Goal: Task Accomplishment & Management: Use online tool/utility

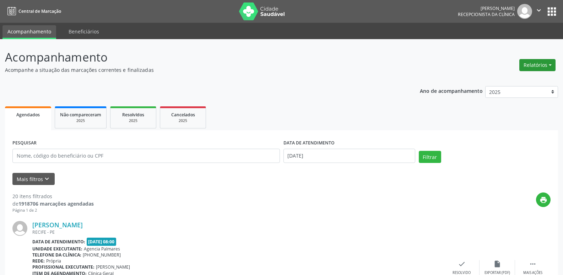
click at [551, 64] on button "Relatórios" at bounding box center [537, 65] width 36 height 12
click at [509, 81] on link "Agendamentos" at bounding box center [518, 80] width 76 height 10
select select "8"
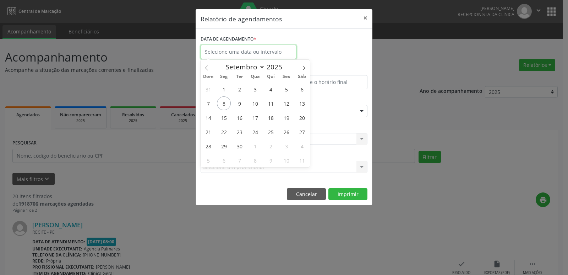
click at [266, 52] on input "text" at bounding box center [249, 52] width 96 height 14
click at [239, 106] on span "9" at bounding box center [240, 103] width 14 height 14
type input "[DATE]"
click at [239, 106] on span "9" at bounding box center [240, 103] width 14 height 14
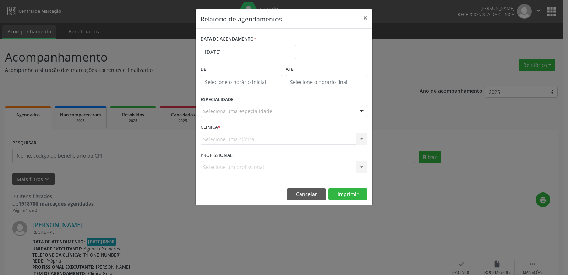
click at [295, 111] on div "Seleciona uma especialidade" at bounding box center [284, 111] width 167 height 12
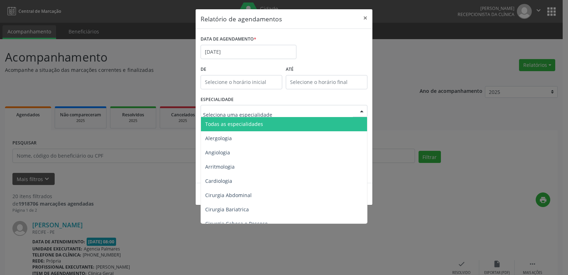
click at [276, 125] on span "Todas as especialidades" at bounding box center [284, 124] width 167 height 14
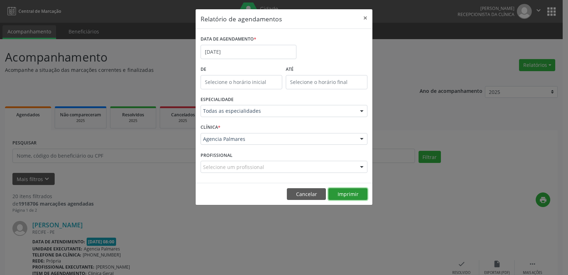
click at [346, 195] on button "Imprimir" at bounding box center [348, 194] width 39 height 12
click at [365, 17] on button "×" at bounding box center [365, 17] width 14 height 17
